Goal: Find specific page/section: Find specific page/section

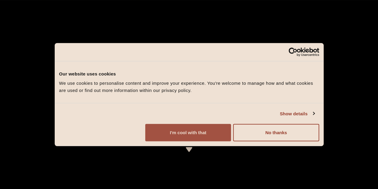
click at [231, 141] on button "I'm cool with that" at bounding box center [188, 132] width 86 height 17
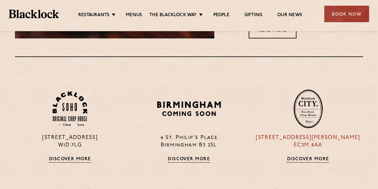
scroll to position [329, 0]
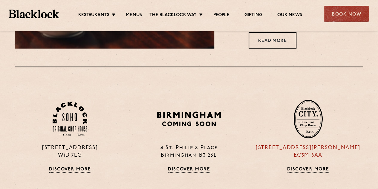
click at [318, 169] on link "Discover More" at bounding box center [308, 169] width 42 height 6
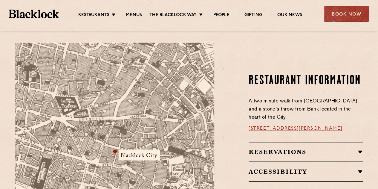
scroll to position [329, 0]
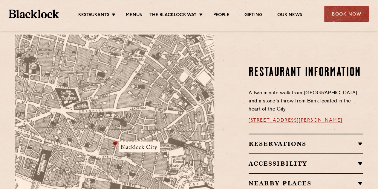
drag, startPoint x: 198, startPoint y: 120, endPoint x: 203, endPoint y: 107, distance: 14.4
drag, startPoint x: 203, startPoint y: 107, endPoint x: 247, endPoint y: 70, distance: 58.0
click at [247, 70] on div "Restaurant Information A two-minute walk from Monument tube station and a stone…" at bounding box center [293, 139] width 149 height 210
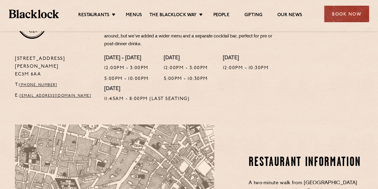
scroll to position [120, 0]
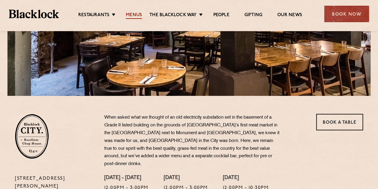
click at [129, 13] on link "Menus" at bounding box center [134, 15] width 16 height 7
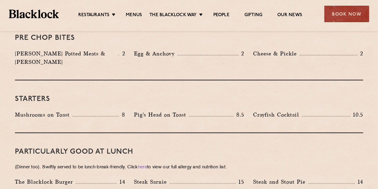
scroll to position [269, 0]
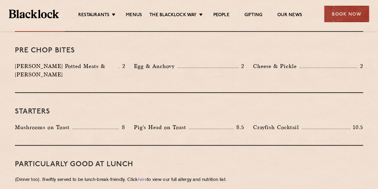
click at [200, 94] on div "Starters Mushrooms on Toast 8 Pig's Head on Toast 8.5 Crayfish Cocktail 10.5" at bounding box center [189, 119] width 348 height 53
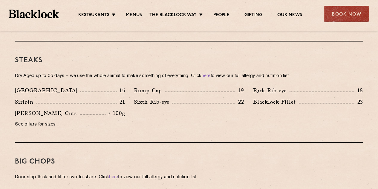
scroll to position [538, 0]
